Goal: Task Accomplishment & Management: Complete application form

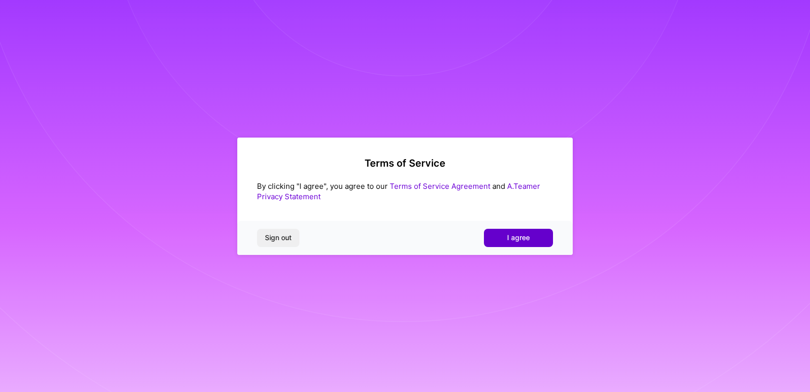
click at [507, 238] on button "I agree" at bounding box center [518, 238] width 69 height 18
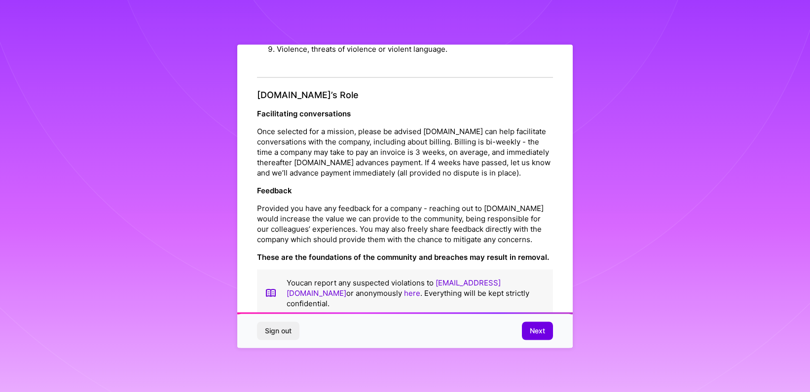
click at [536, 326] on span "Next" at bounding box center [537, 331] width 15 height 10
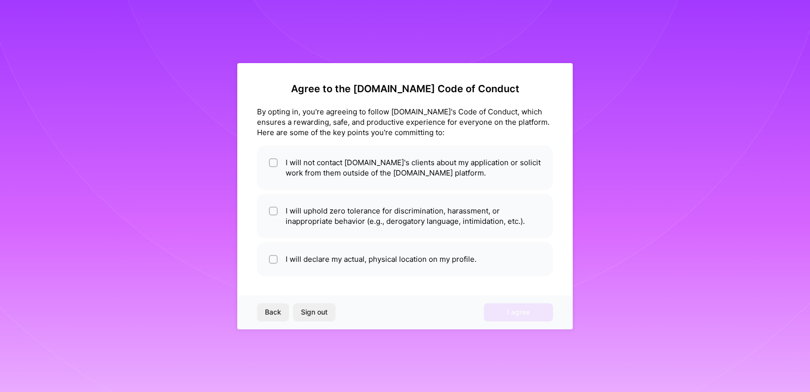
click at [505, 315] on div "Back Sign out I agree" at bounding box center [404, 312] width 335 height 34
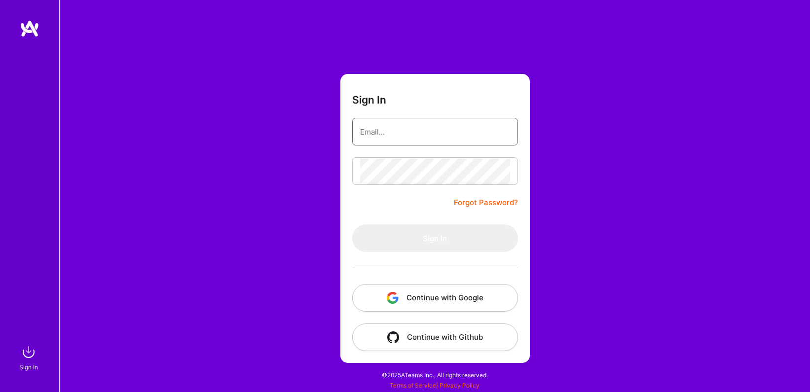
type input "me@davidjsloan.com"
click at [434, 238] on button "Sign In" at bounding box center [435, 238] width 166 height 28
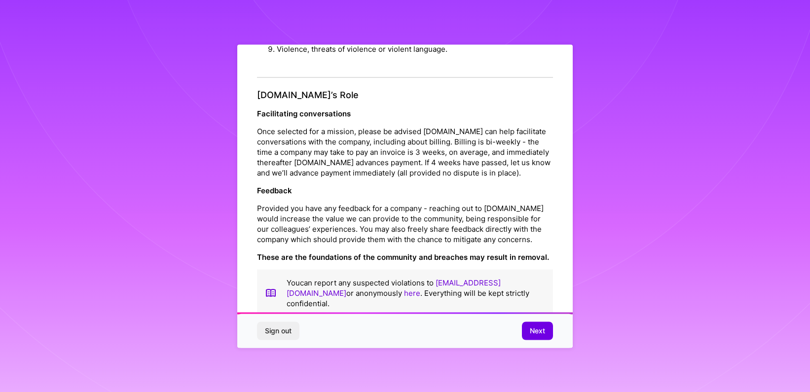
click at [528, 336] on button "Next" at bounding box center [537, 331] width 31 height 18
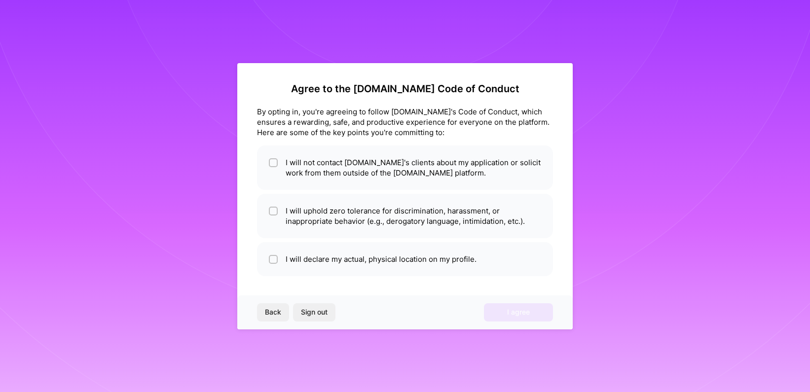
click at [273, 312] on span "Back" at bounding box center [273, 312] width 16 height 10
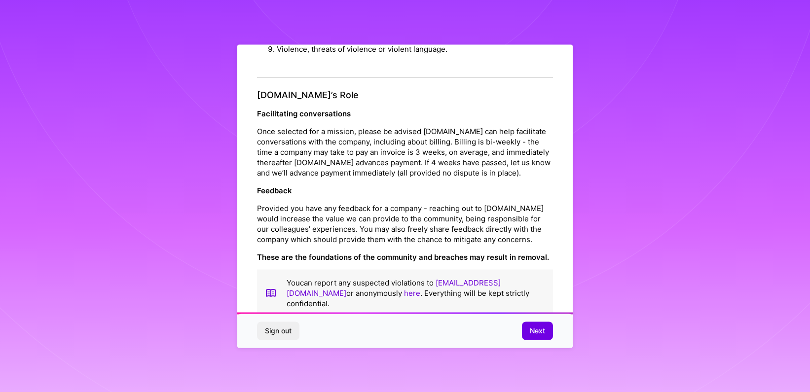
scroll to position [1052, 0]
click at [537, 330] on span "Next" at bounding box center [537, 331] width 15 height 10
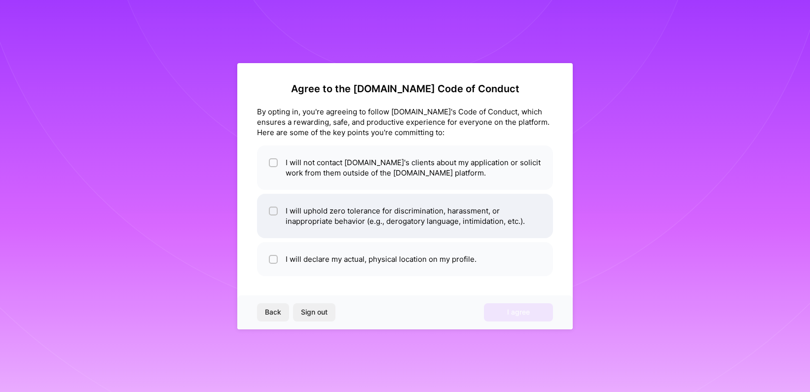
scroll to position [0, 0]
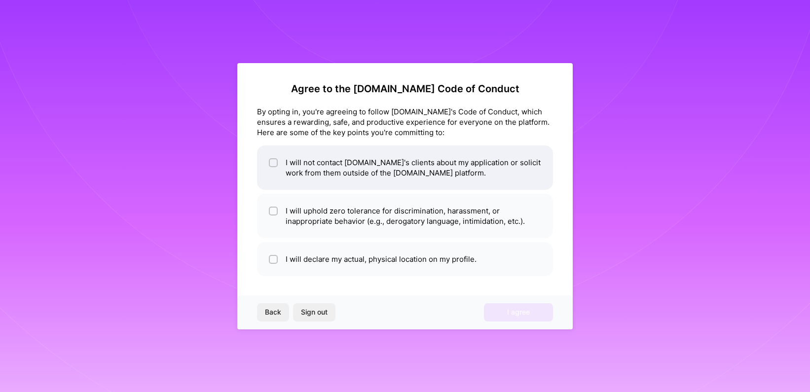
click at [269, 162] on div at bounding box center [273, 162] width 9 height 9
checkbox input "true"
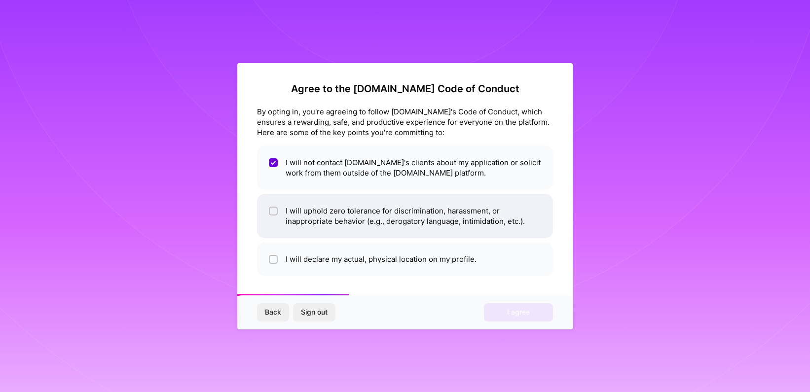
click at [273, 208] on div at bounding box center [273, 211] width 9 height 9
checkbox input "true"
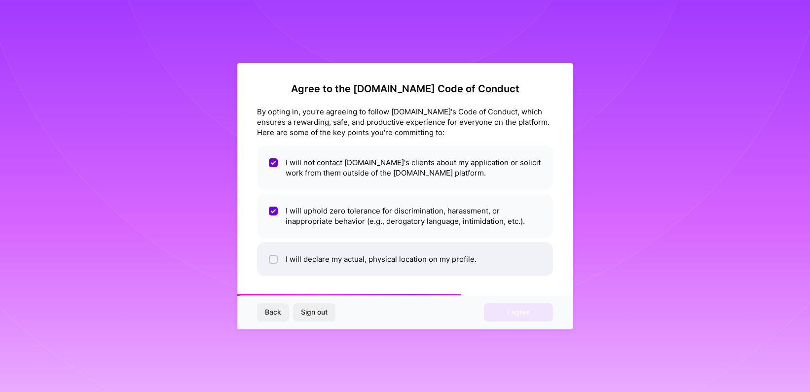
click at [274, 259] on input "checkbox" at bounding box center [274, 259] width 7 height 7
checkbox input "true"
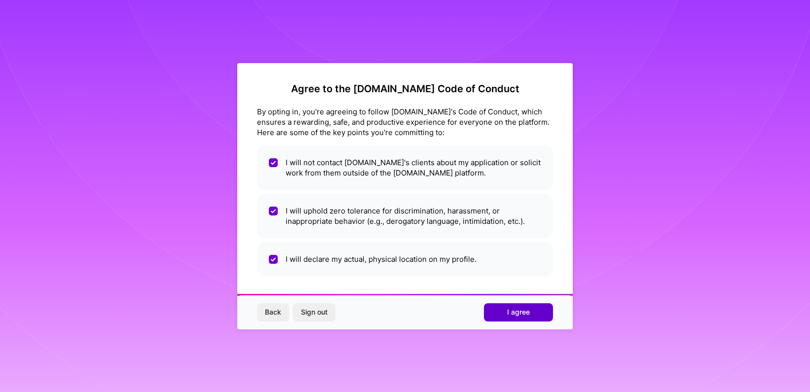
click at [513, 311] on span "I agree" at bounding box center [518, 312] width 23 height 10
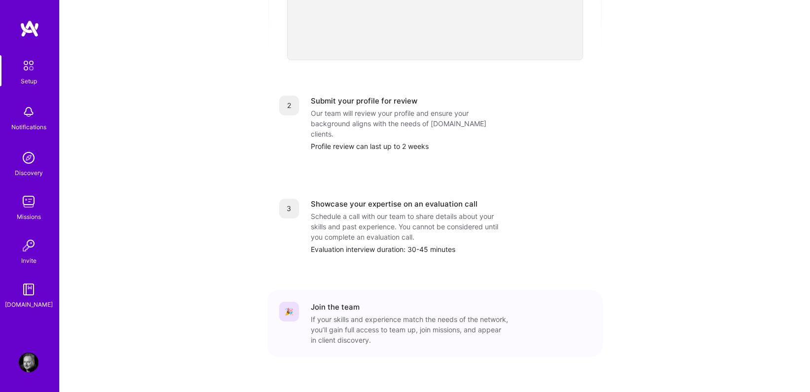
scroll to position [358, 0]
click at [760, 36] on div "Getting started as an A.Team Builder Complete the steps below to request to joi…" at bounding box center [435, 27] width 750 height 770
click at [794, 49] on div "Getting started as an A.Team Builder Complete the steps below to request to joi…" at bounding box center [435, 28] width 750 height 770
